Goal: Task Accomplishment & Management: Use online tool/utility

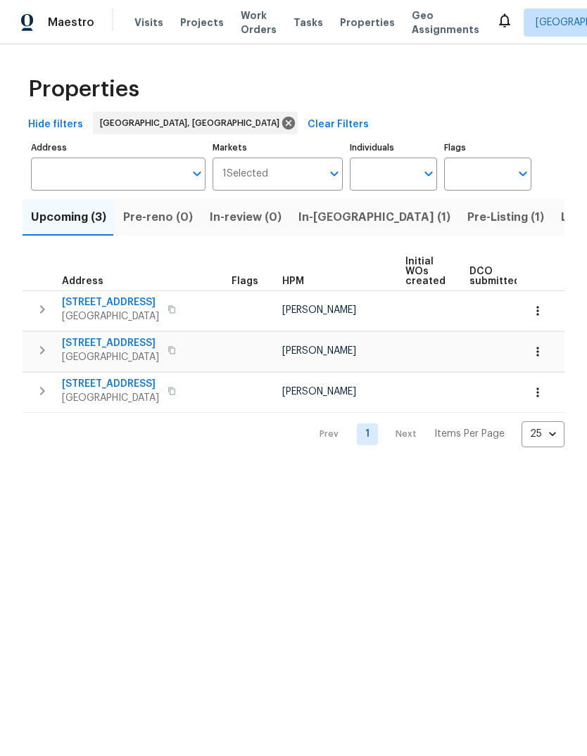
click at [467, 220] on span "Pre-Listing (1)" at bounding box center [505, 217] width 77 height 20
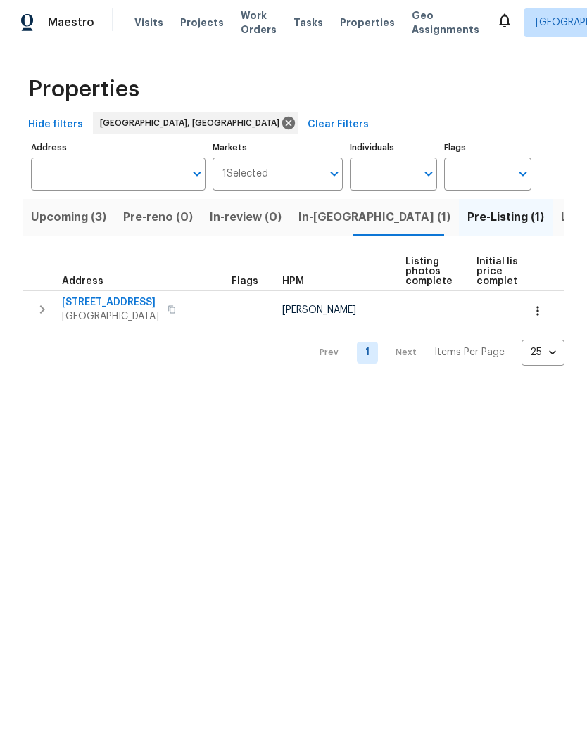
click at [532, 313] on icon "button" at bounding box center [537, 311] width 14 height 14
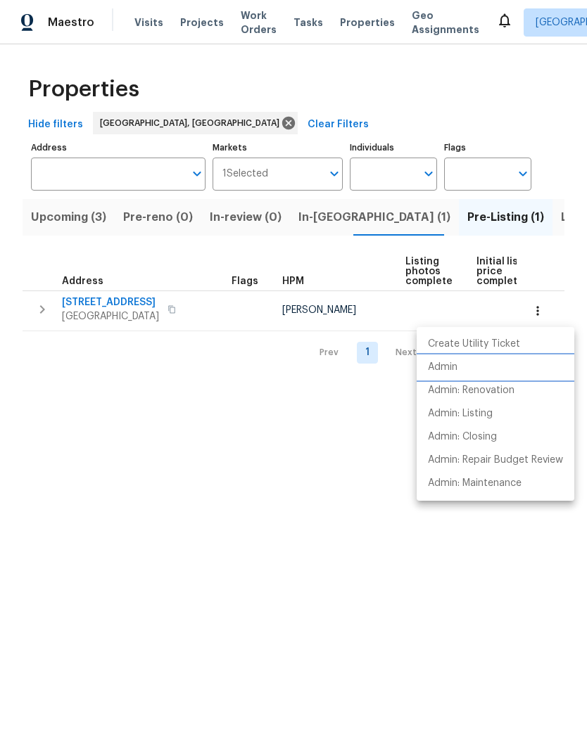
click at [439, 362] on p "Admin" at bounding box center [443, 367] width 30 height 15
click at [232, 520] on div at bounding box center [293, 378] width 587 height 756
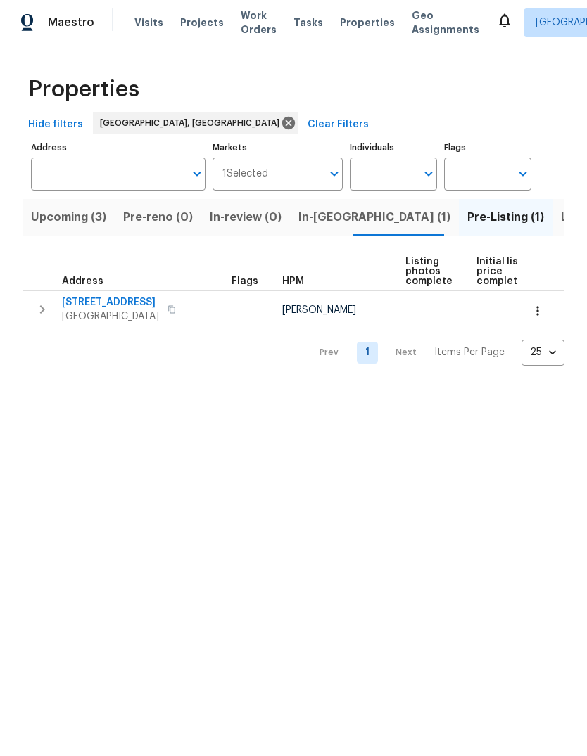
click at [109, 300] on span "802 Pinetree Rd SE" at bounding box center [110, 302] width 97 height 14
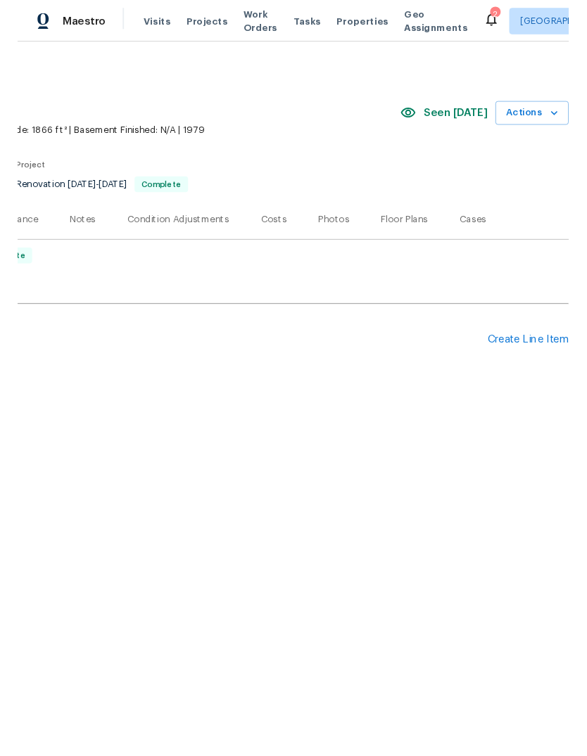
scroll to position [0, 208]
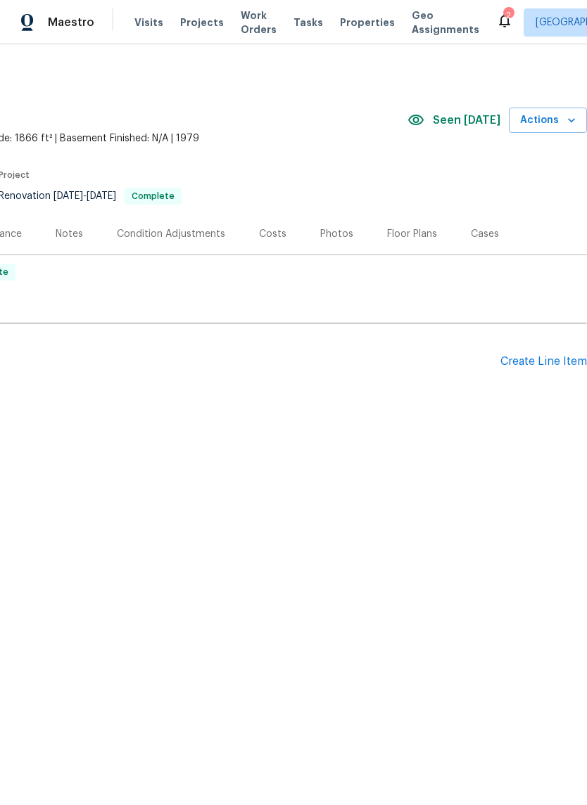
click at [330, 234] on div "Photos" at bounding box center [336, 234] width 33 height 14
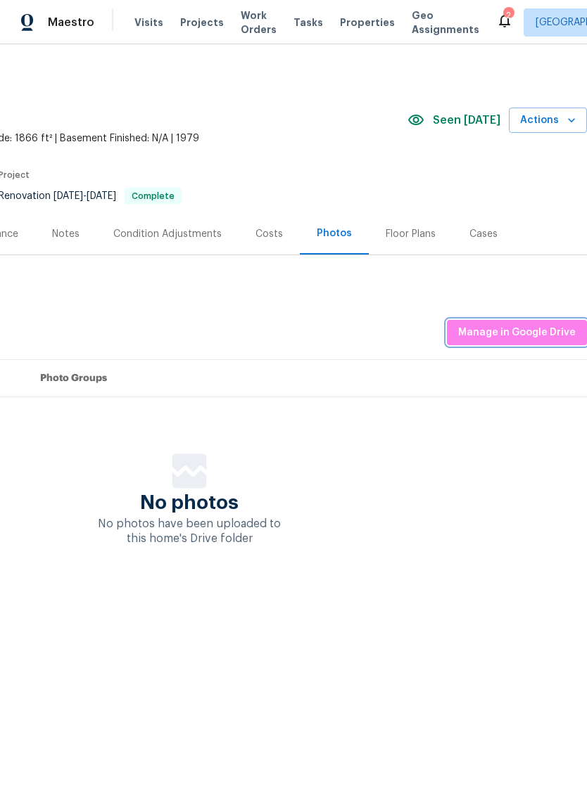
click at [520, 327] on span "Manage in Google Drive" at bounding box center [516, 333] width 117 height 18
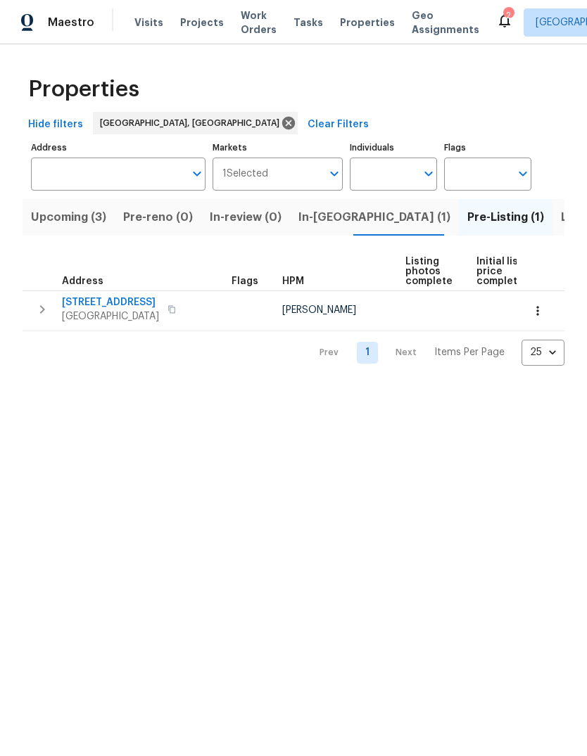
click at [105, 298] on span "802 Pinetree Rd SE" at bounding box center [110, 302] width 97 height 14
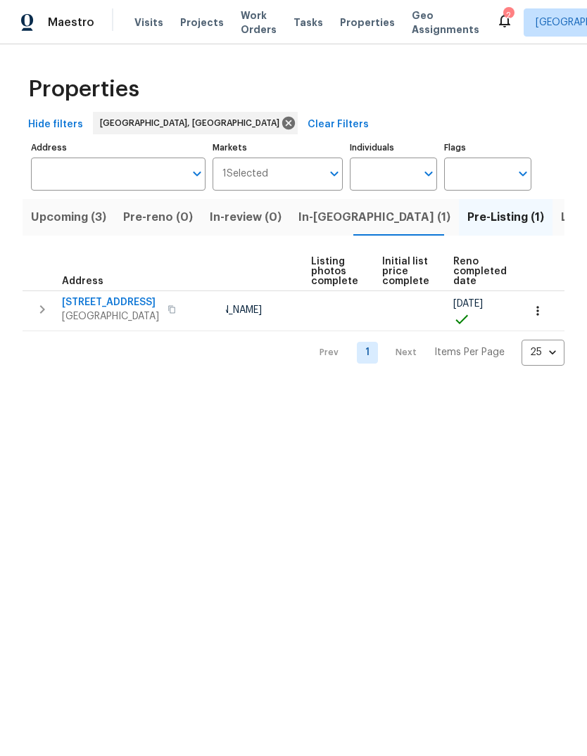
scroll to position [0, 94]
click at [307, 211] on span "In-reno (1)" at bounding box center [374, 217] width 152 height 20
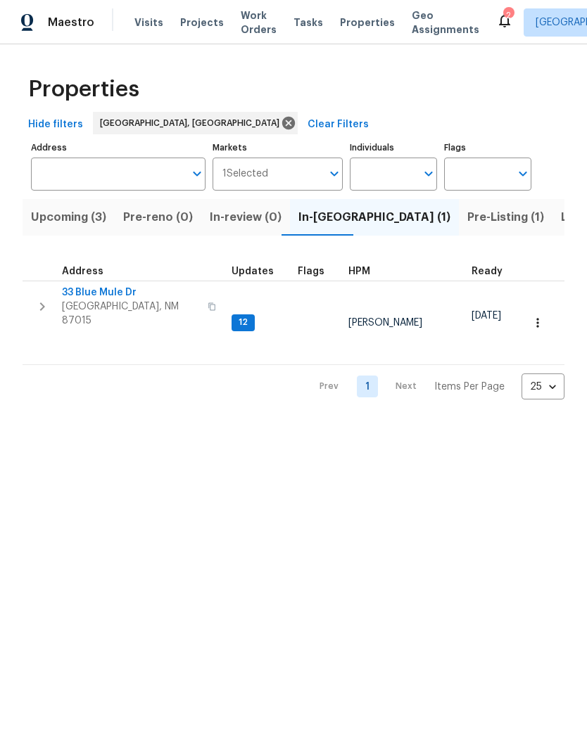
click at [91, 286] on span "33 Blue Mule Dr" at bounding box center [130, 293] width 137 height 14
click at [79, 286] on span "33 Blue Mule Dr" at bounding box center [130, 293] width 137 height 14
click at [98, 290] on span "33 Blue Mule Dr" at bounding box center [130, 293] width 137 height 14
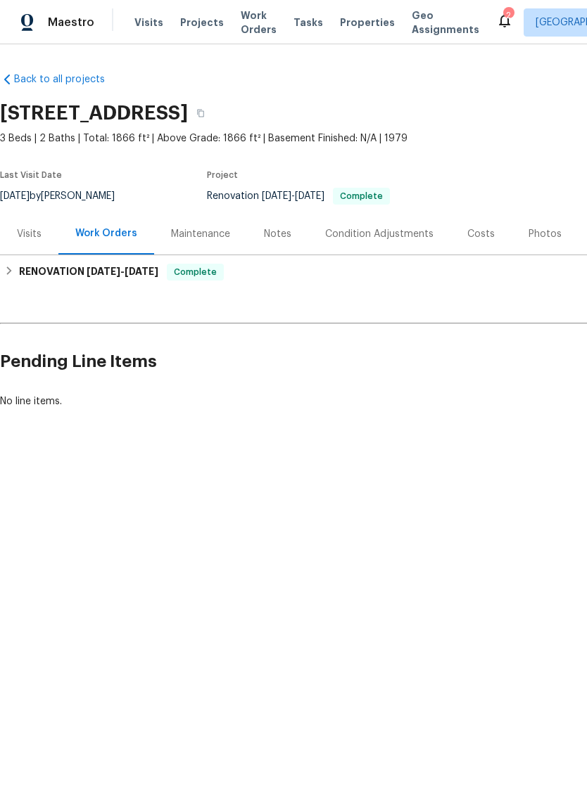
click at [543, 224] on div "Photos" at bounding box center [544, 233] width 67 height 41
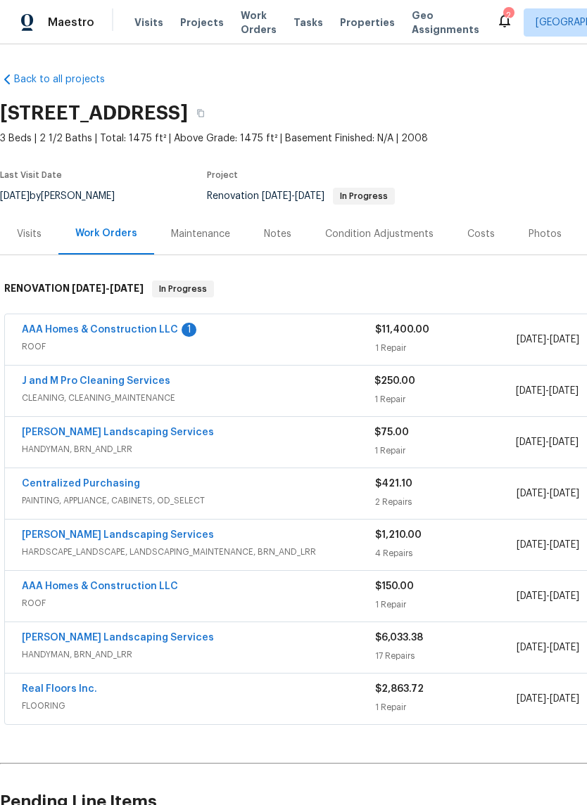
click at [127, 325] on link "AAA Homes & Construction LLC" at bounding box center [100, 330] width 156 height 10
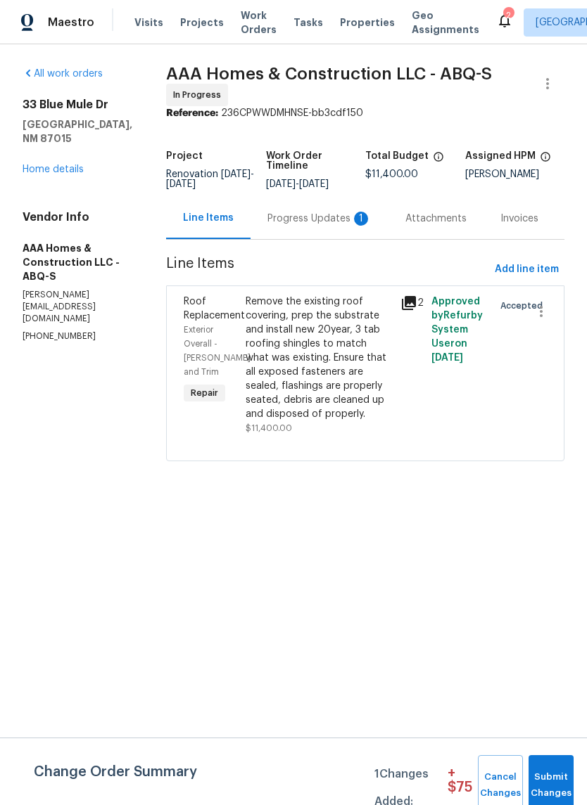
click at [288, 219] on div "Progress Updates 1" at bounding box center [319, 219] width 104 height 14
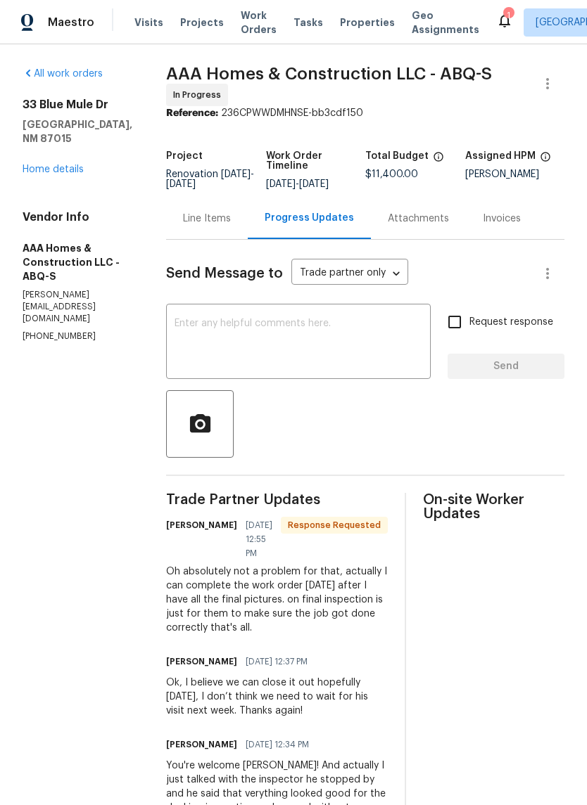
click at [181, 324] on textarea at bounding box center [298, 343] width 248 height 49
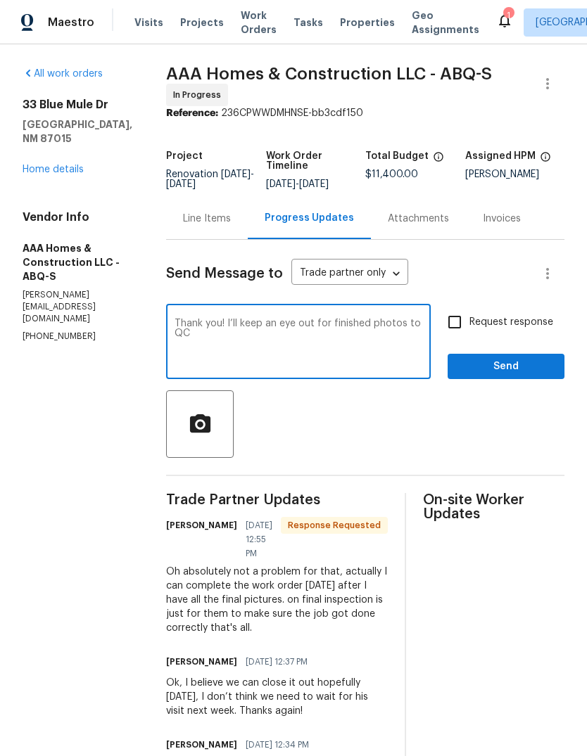
type textarea "Thank you! I’ll keep an eye out for finished photos to QC"
click at [517, 371] on span "Send" at bounding box center [506, 367] width 94 height 18
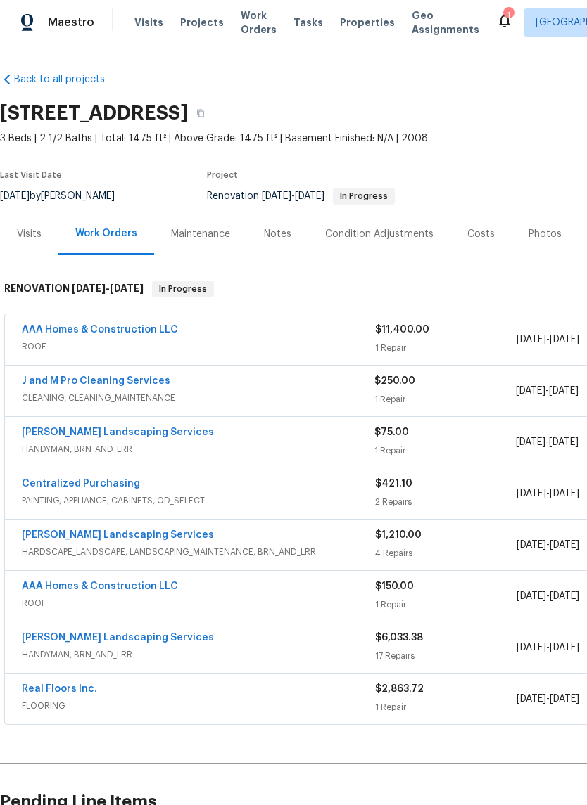
click at [276, 231] on div "Notes" at bounding box center [277, 234] width 27 height 14
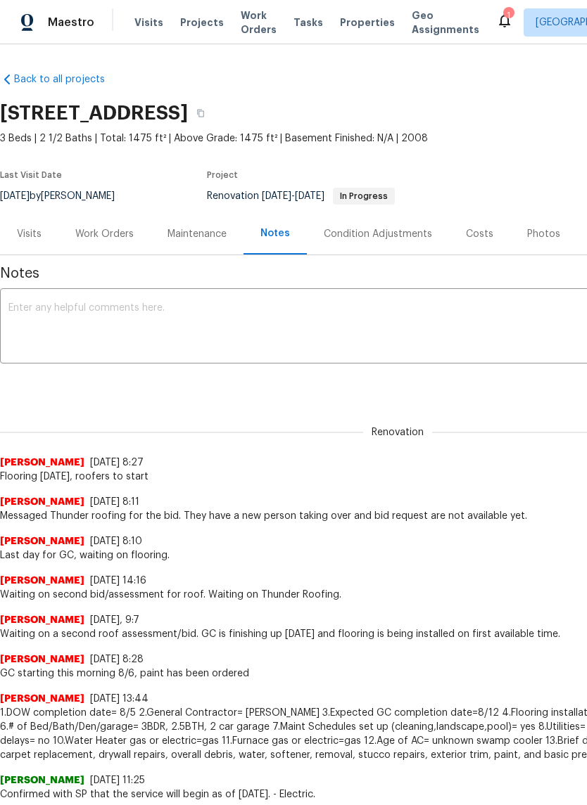
click at [21, 306] on textarea at bounding box center [397, 327] width 778 height 49
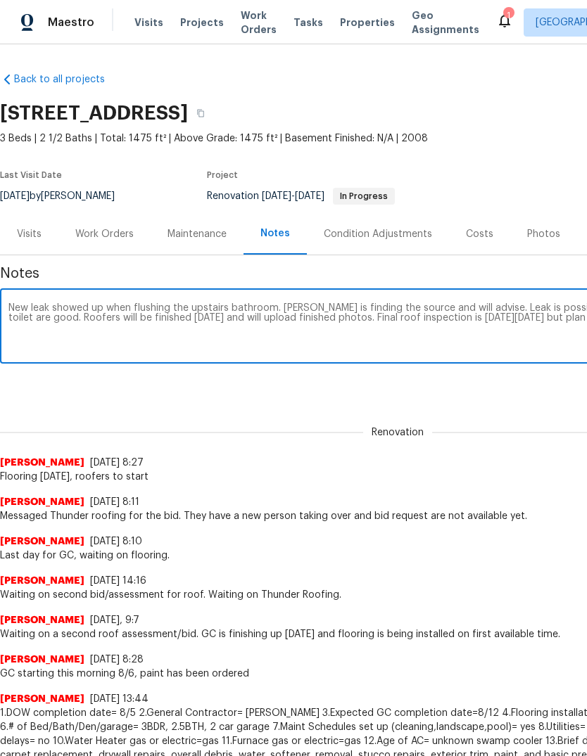
scroll to position [0, 208]
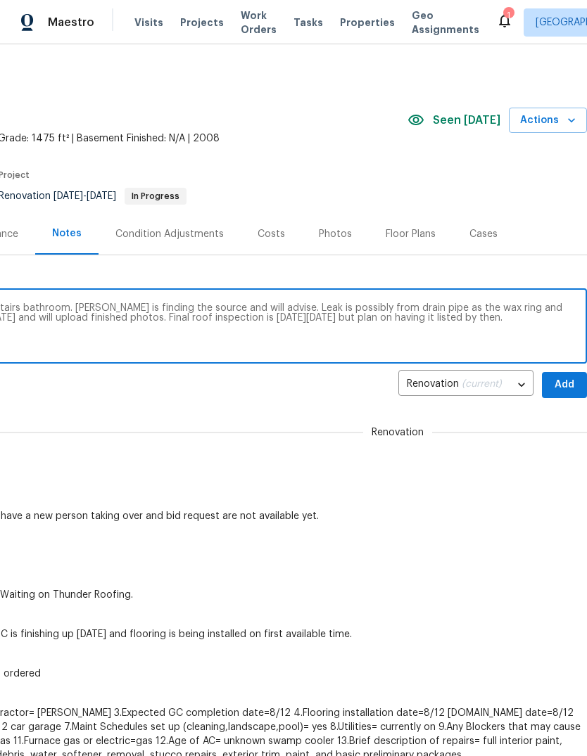
type textarea "New leak showed up when flushing the upstairs bathroom. [PERSON_NAME] is findin…"
click at [565, 378] on span "Add" at bounding box center [564, 385] width 23 height 18
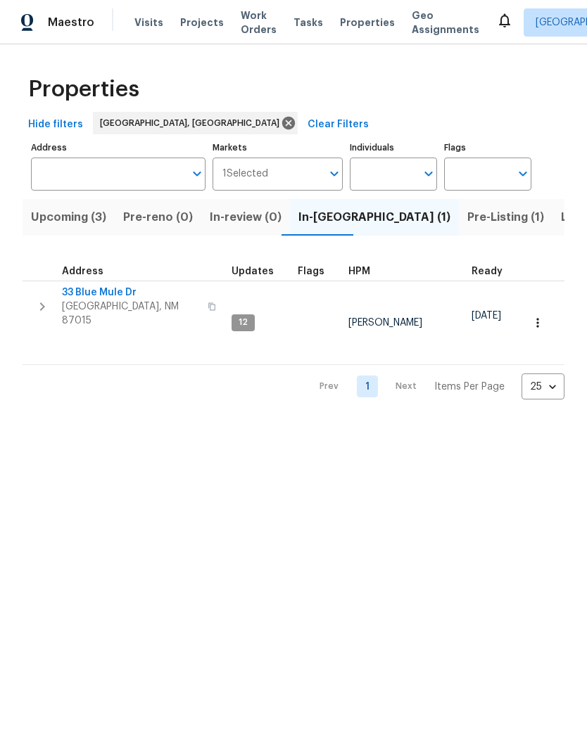
click at [340, 18] on span "Properties" at bounding box center [367, 22] width 55 height 14
click at [344, 24] on span "Properties" at bounding box center [367, 22] width 55 height 14
click at [561, 221] on span "Listed (31)" at bounding box center [590, 217] width 58 height 20
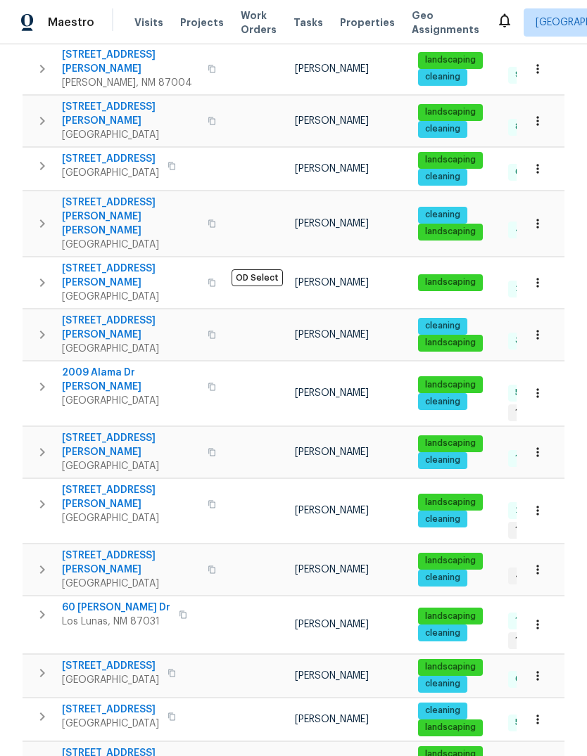
scroll to position [644, 0]
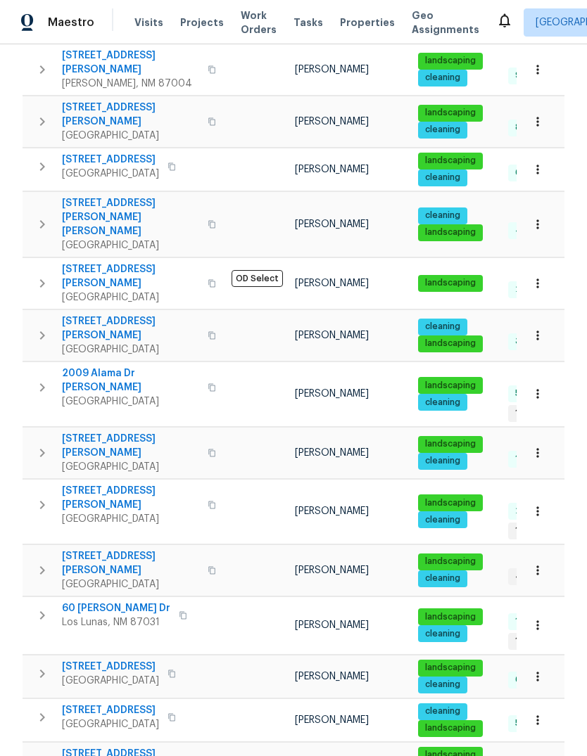
click at [106, 549] on span "[STREET_ADDRESS][PERSON_NAME]" at bounding box center [130, 563] width 137 height 28
click at [90, 549] on span "[STREET_ADDRESS][PERSON_NAME]" at bounding box center [130, 563] width 137 height 28
click at [244, 24] on span "Work Orders" at bounding box center [259, 22] width 36 height 28
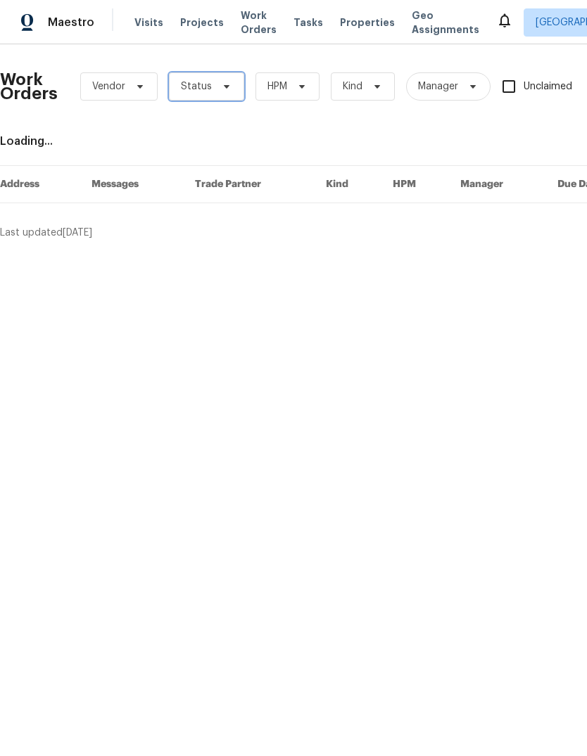
click at [230, 85] on span "Status" at bounding box center [206, 86] width 75 height 28
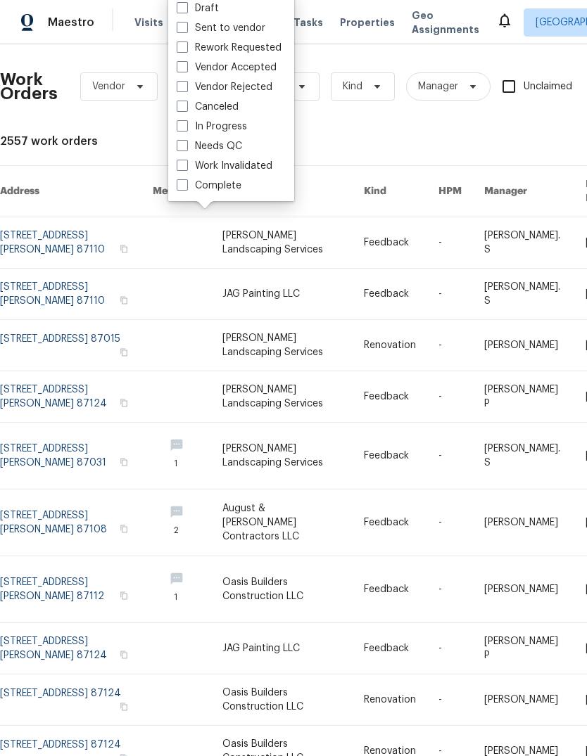
click at [215, 147] on label "Needs QC" at bounding box center [209, 146] width 65 height 14
click at [186, 147] on input "Needs QC" at bounding box center [181, 143] width 9 height 9
checkbox input "true"
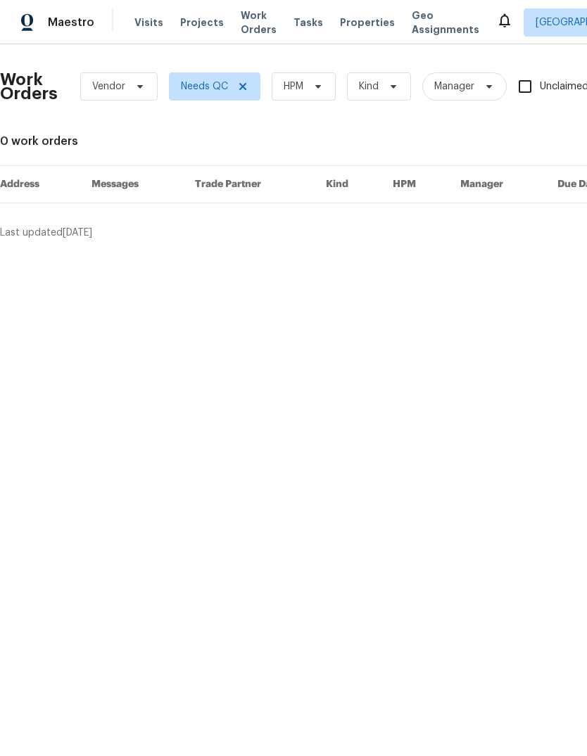
click at [347, 16] on span "Properties" at bounding box center [367, 22] width 55 height 14
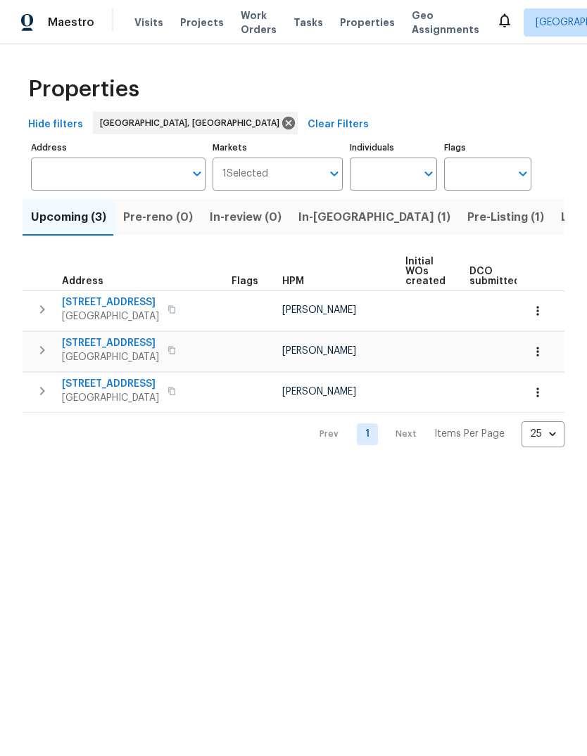
click at [312, 216] on span "In-reno (1)" at bounding box center [374, 217] width 152 height 20
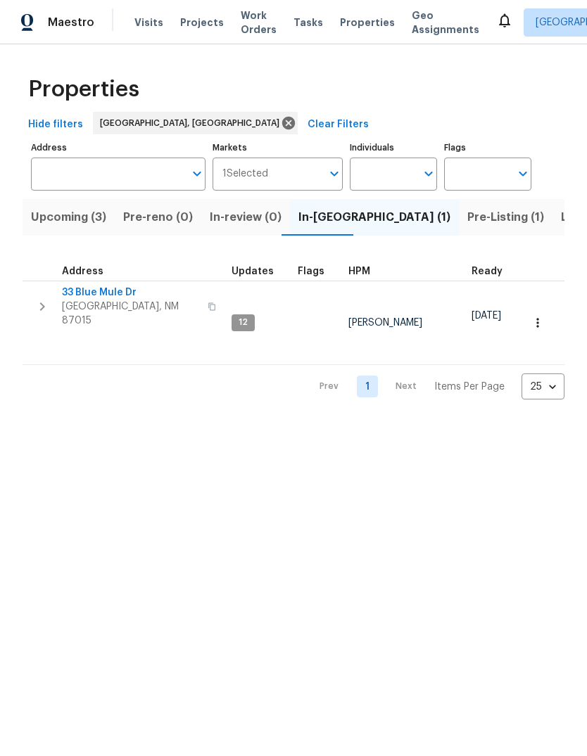
click at [101, 292] on span "33 Blue Mule Dr" at bounding box center [130, 293] width 137 height 14
click at [467, 212] on span "Pre-Listing (1)" at bounding box center [505, 217] width 77 height 20
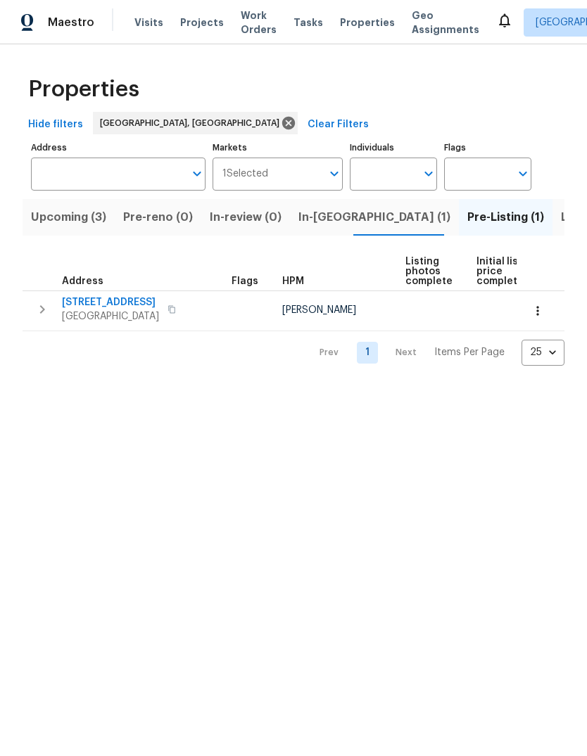
click at [496, 20] on icon at bounding box center [504, 20] width 17 height 17
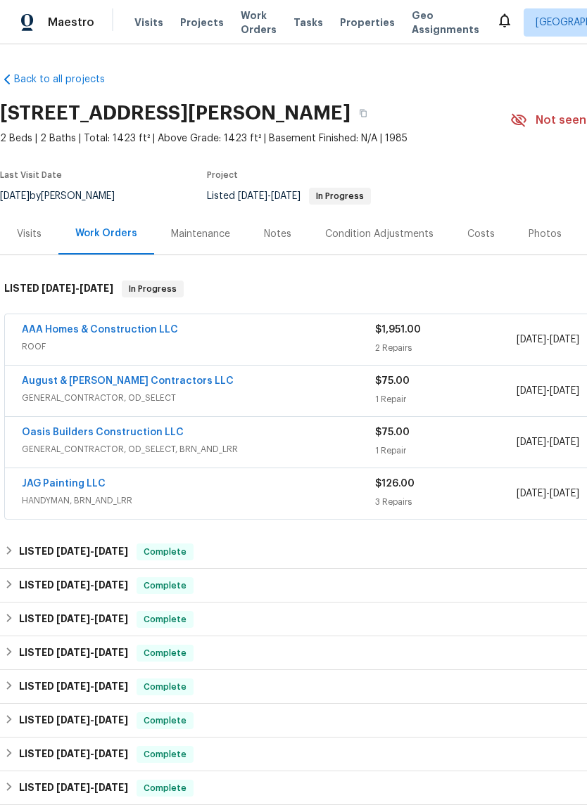
click at [77, 326] on link "AAA Homes & Construction LLC" at bounding box center [100, 330] width 156 height 10
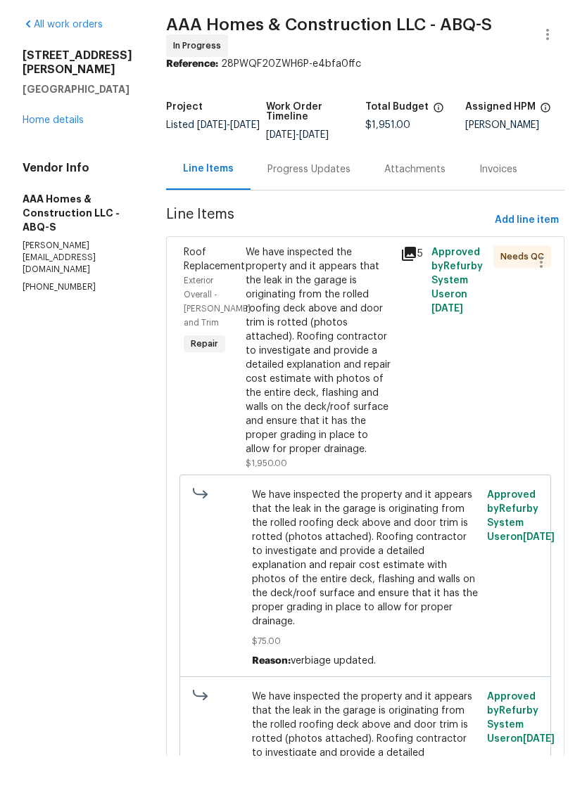
click at [293, 212] on div "Progress Updates" at bounding box center [308, 219] width 83 height 14
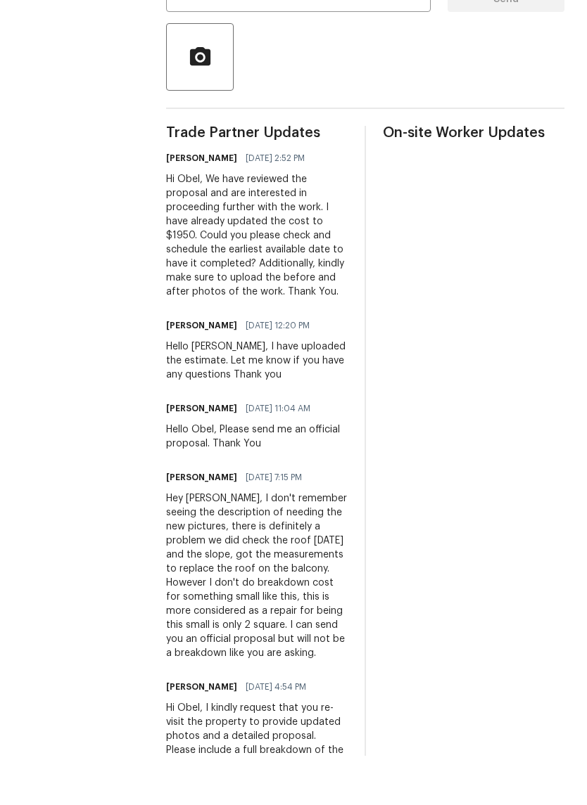
scroll to position [319, 0]
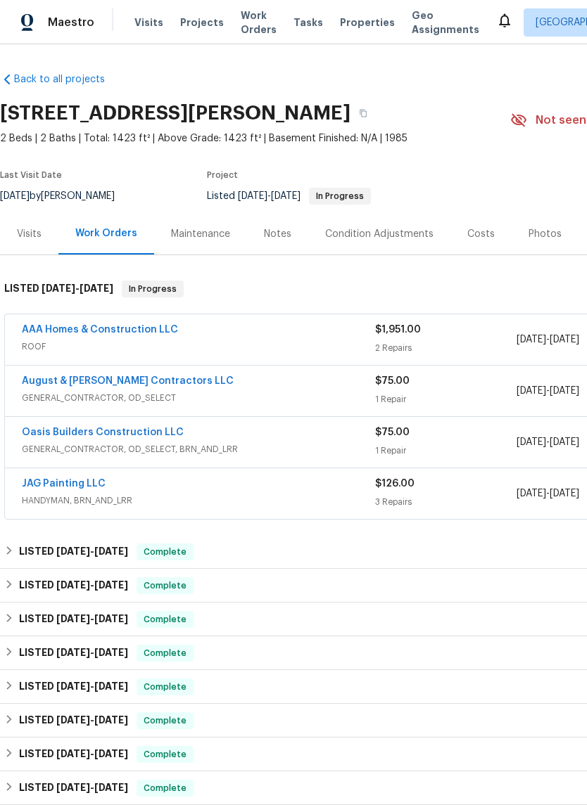
click at [74, 383] on link "August & [PERSON_NAME] Contractors LLC" at bounding box center [128, 381] width 212 height 10
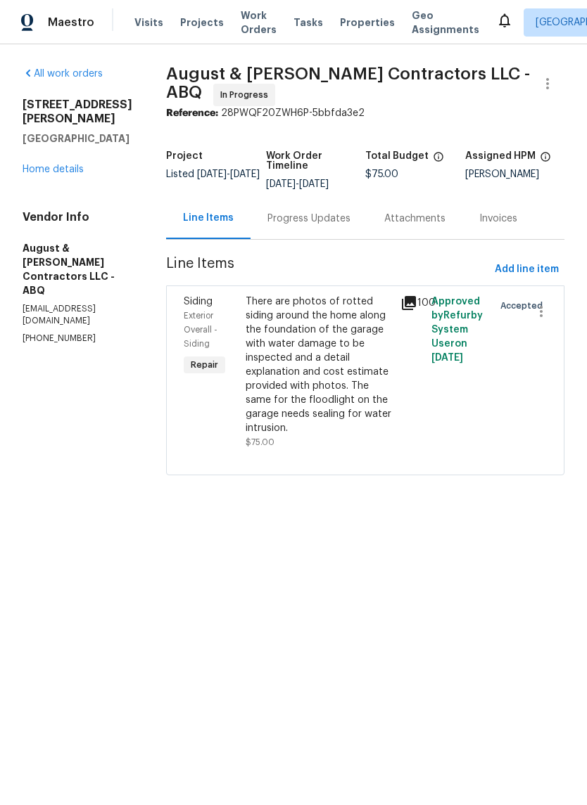
click at [314, 217] on div "Progress Updates" at bounding box center [308, 219] width 83 height 14
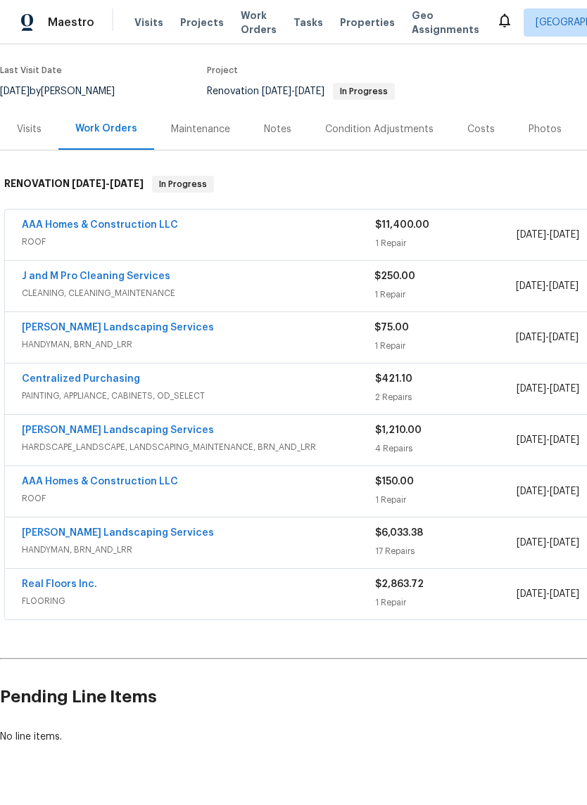
scroll to position [104, 0]
click at [280, 128] on div "Notes" at bounding box center [277, 130] width 27 height 14
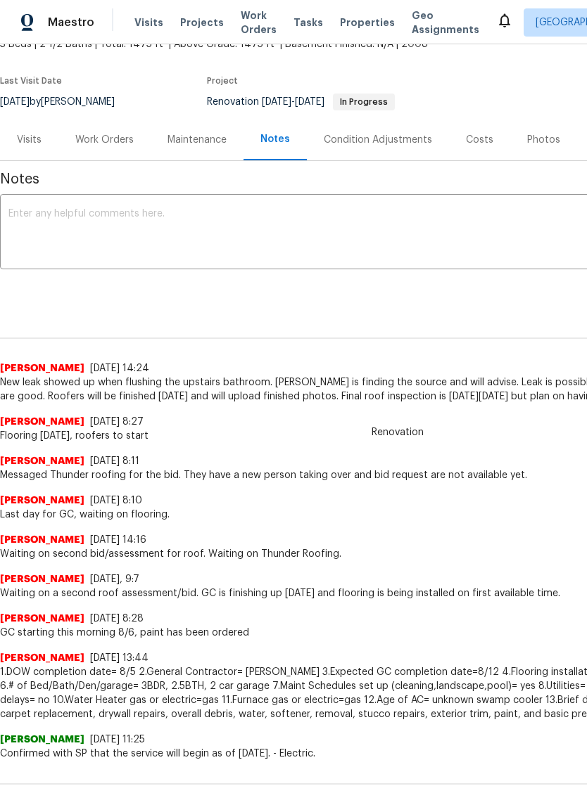
scroll to position [94, 0]
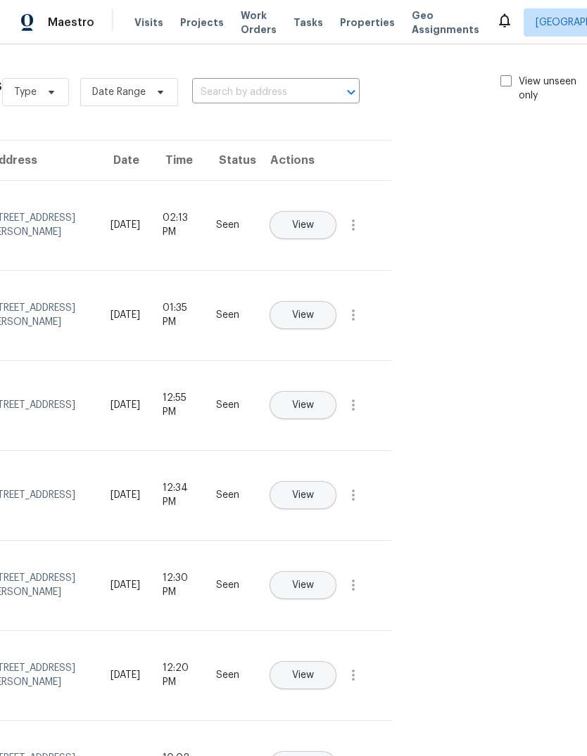
scroll to position [0, 150]
click at [503, 82] on span at bounding box center [505, 80] width 11 height 11
click at [503, 82] on input "View unseen only" at bounding box center [504, 79] width 9 height 9
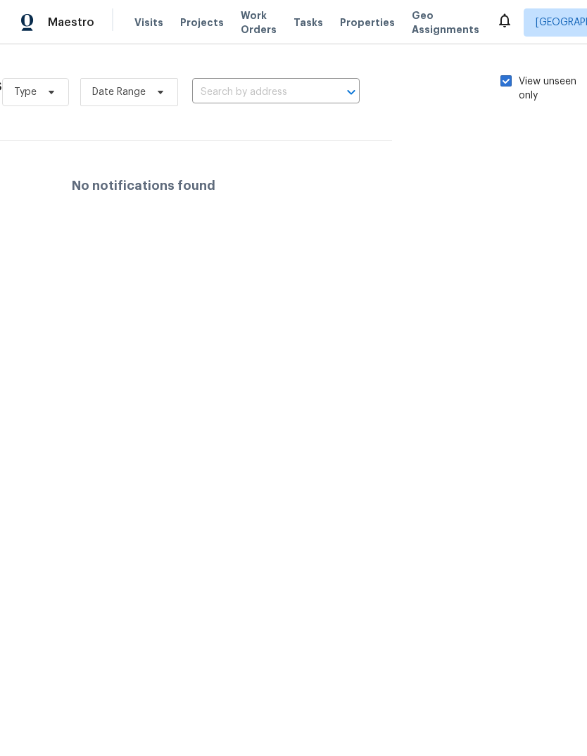
click at [504, 75] on span at bounding box center [505, 80] width 11 height 11
click at [504, 75] on input "View unseen only" at bounding box center [504, 79] width 9 height 9
checkbox input "false"
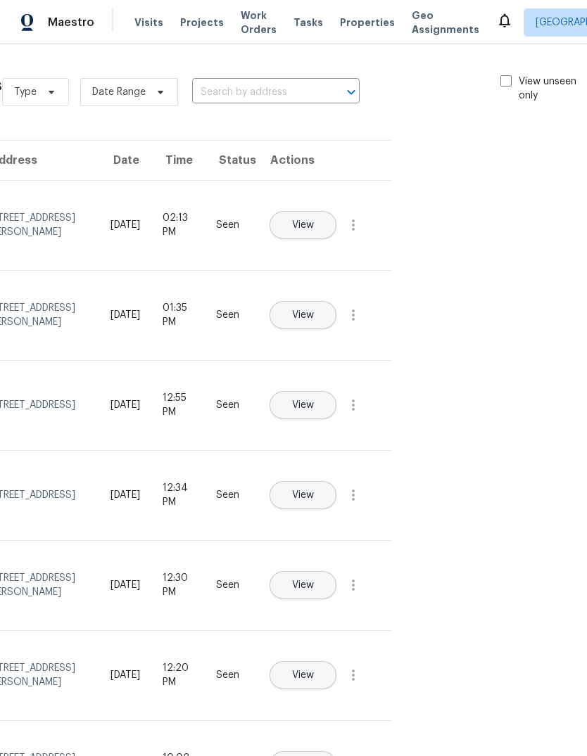
click at [247, 25] on span "Work Orders" at bounding box center [259, 22] width 36 height 28
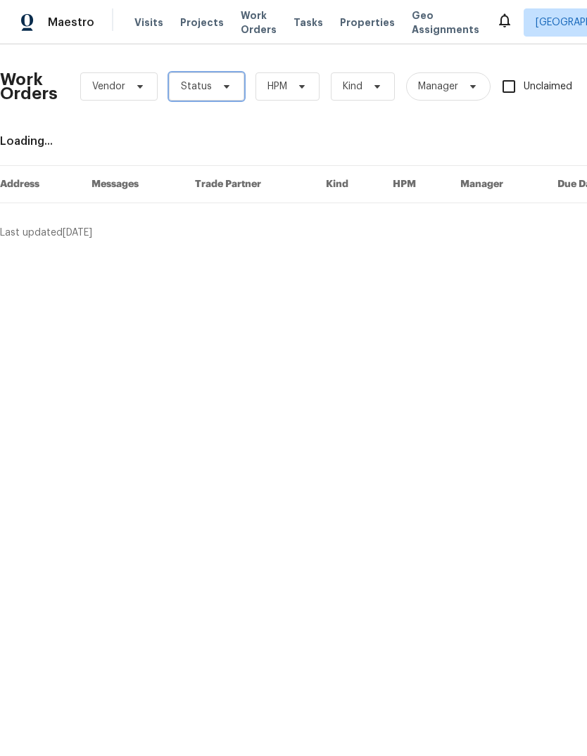
click at [224, 79] on span "Status" at bounding box center [206, 86] width 75 height 28
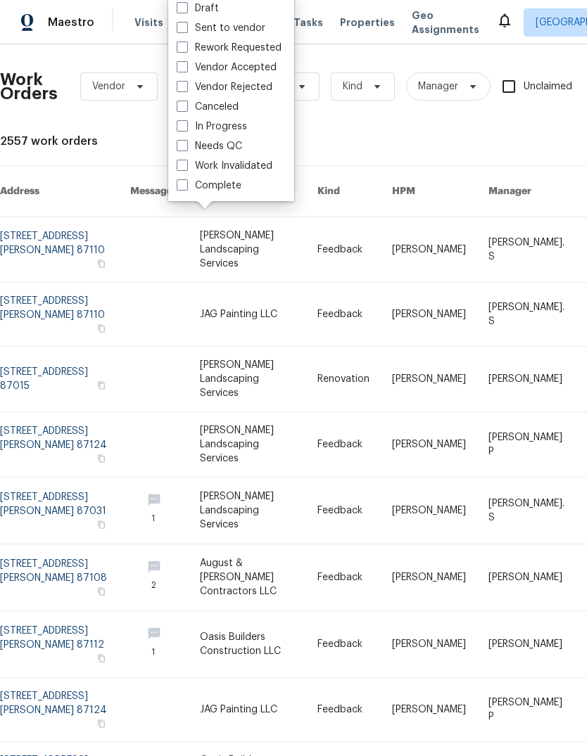
click at [197, 143] on label "Needs QC" at bounding box center [209, 146] width 65 height 14
click at [186, 143] on input "Needs QC" at bounding box center [181, 143] width 9 height 9
checkbox input "true"
